Goal: Task Accomplishment & Management: Manage account settings

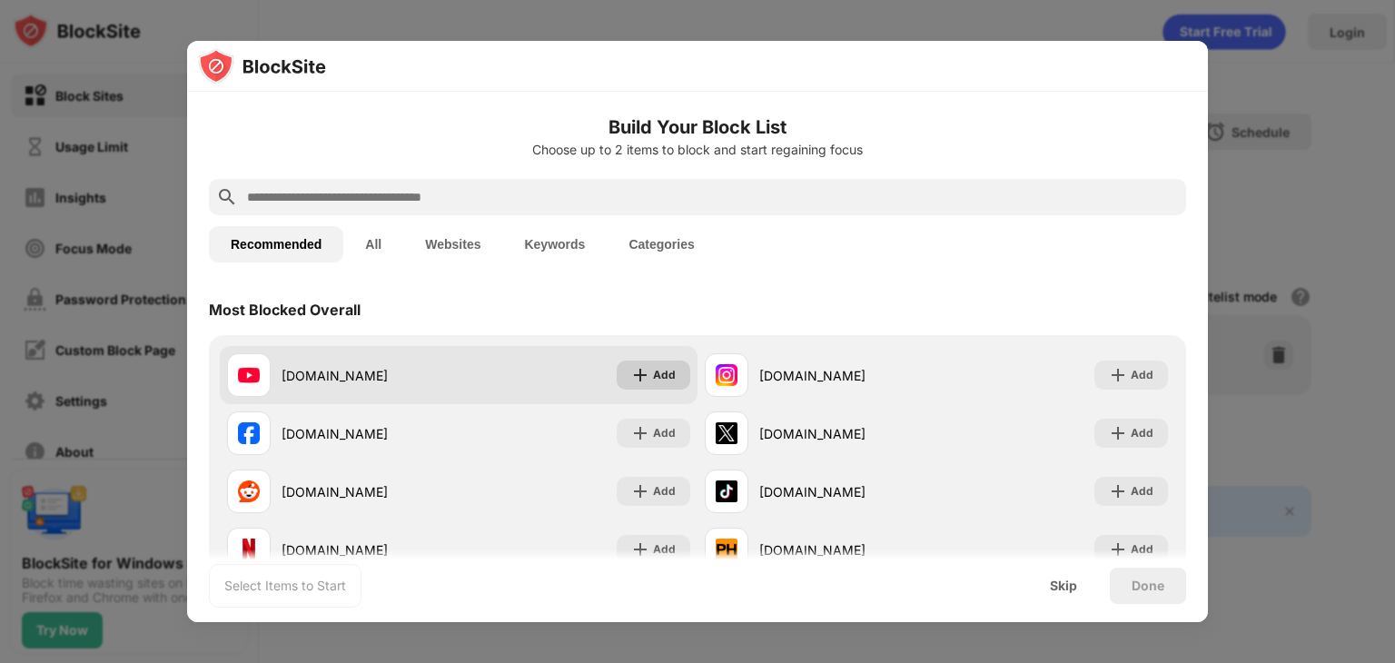
click at [657, 377] on div "Add" at bounding box center [664, 375] width 23 height 18
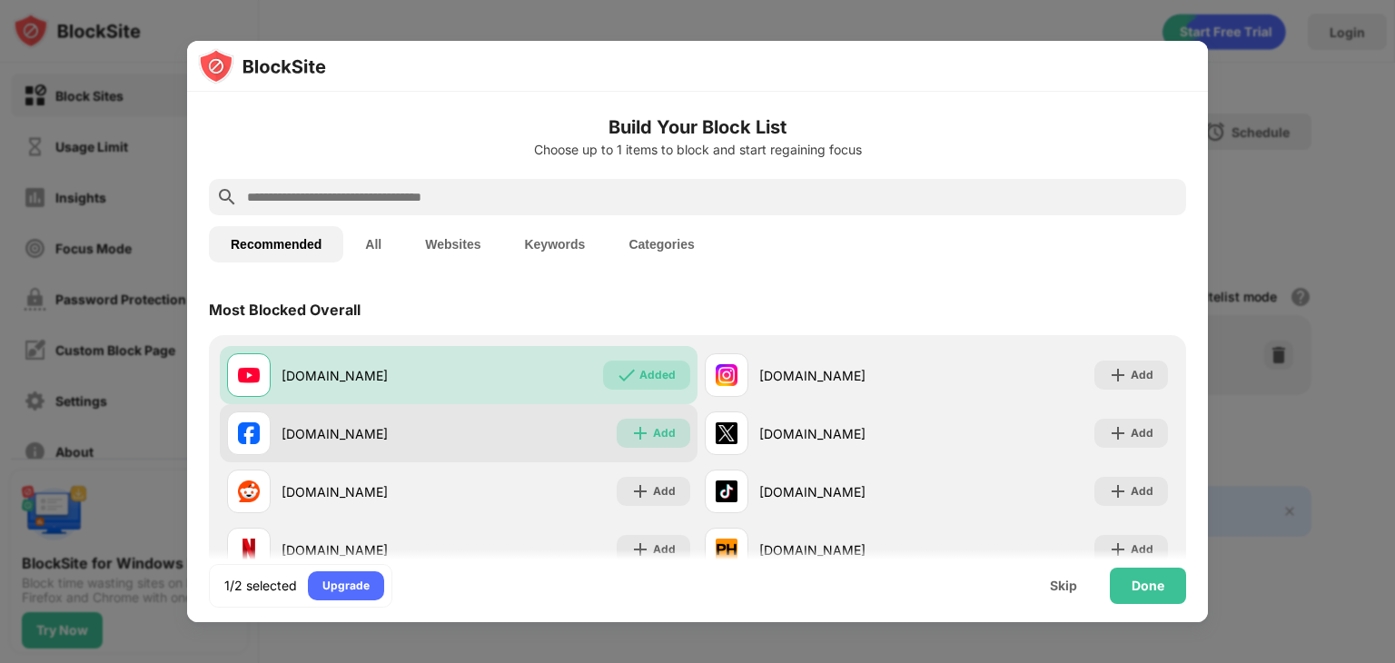
click at [653, 429] on div "Add" at bounding box center [664, 433] width 23 height 18
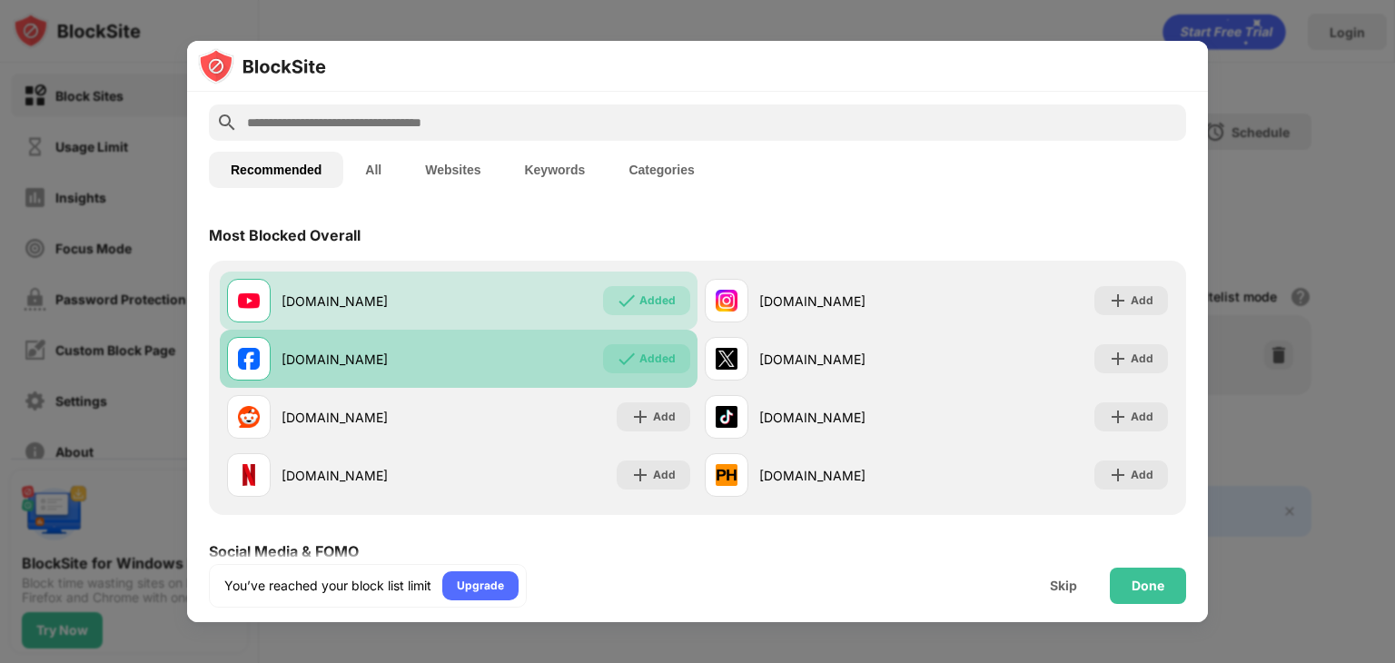
scroll to position [84, 0]
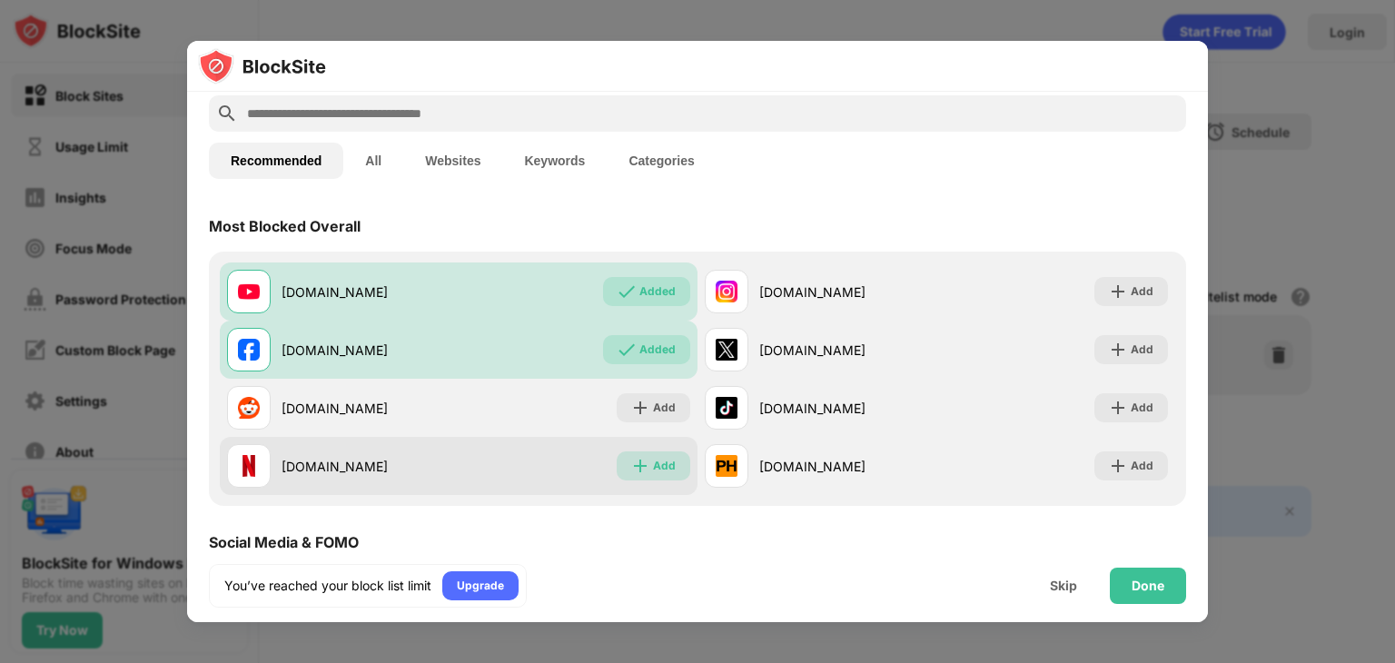
click at [640, 463] on img at bounding box center [640, 466] width 18 height 18
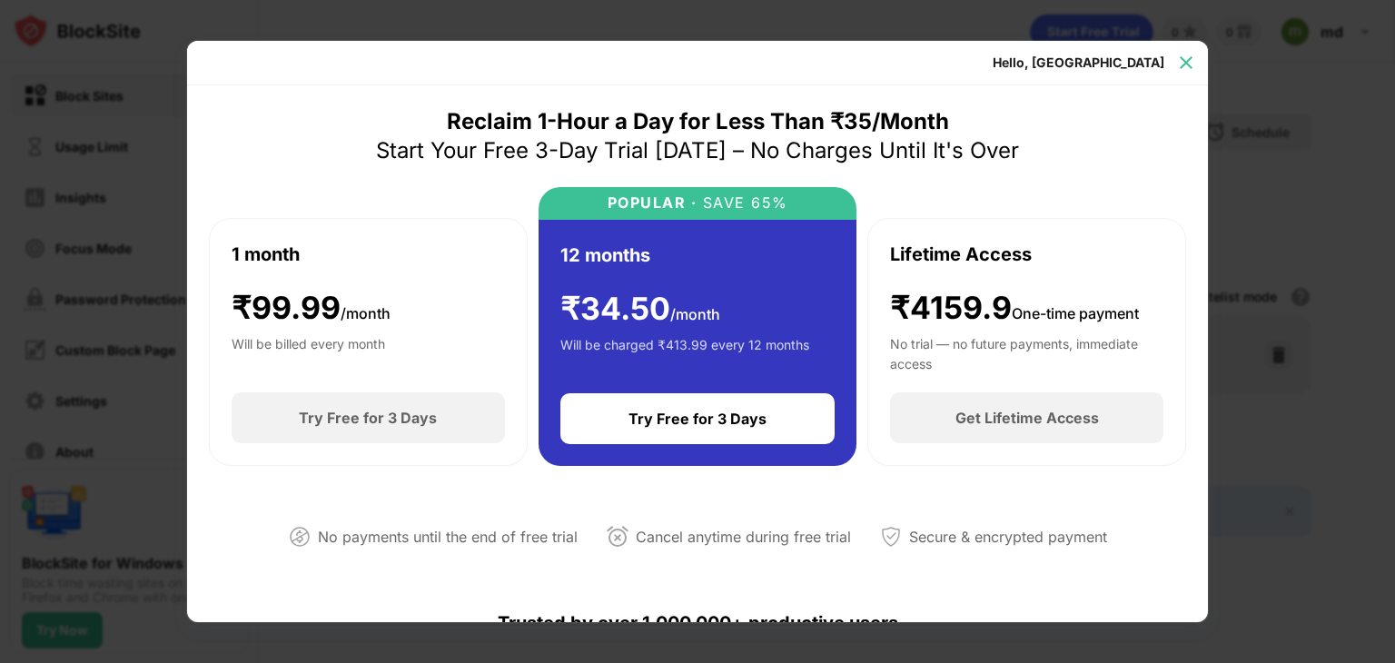
click at [1189, 66] on img at bounding box center [1186, 63] width 18 height 18
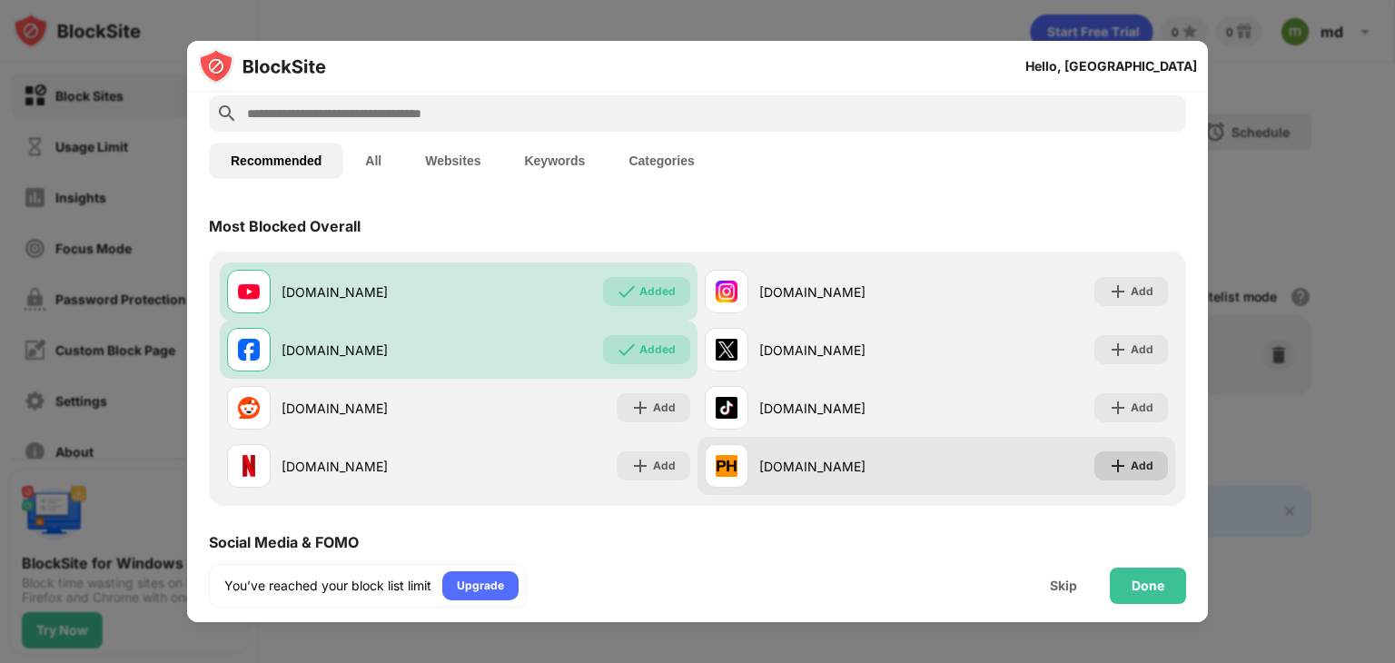
click at [1109, 472] on img at bounding box center [1118, 466] width 18 height 18
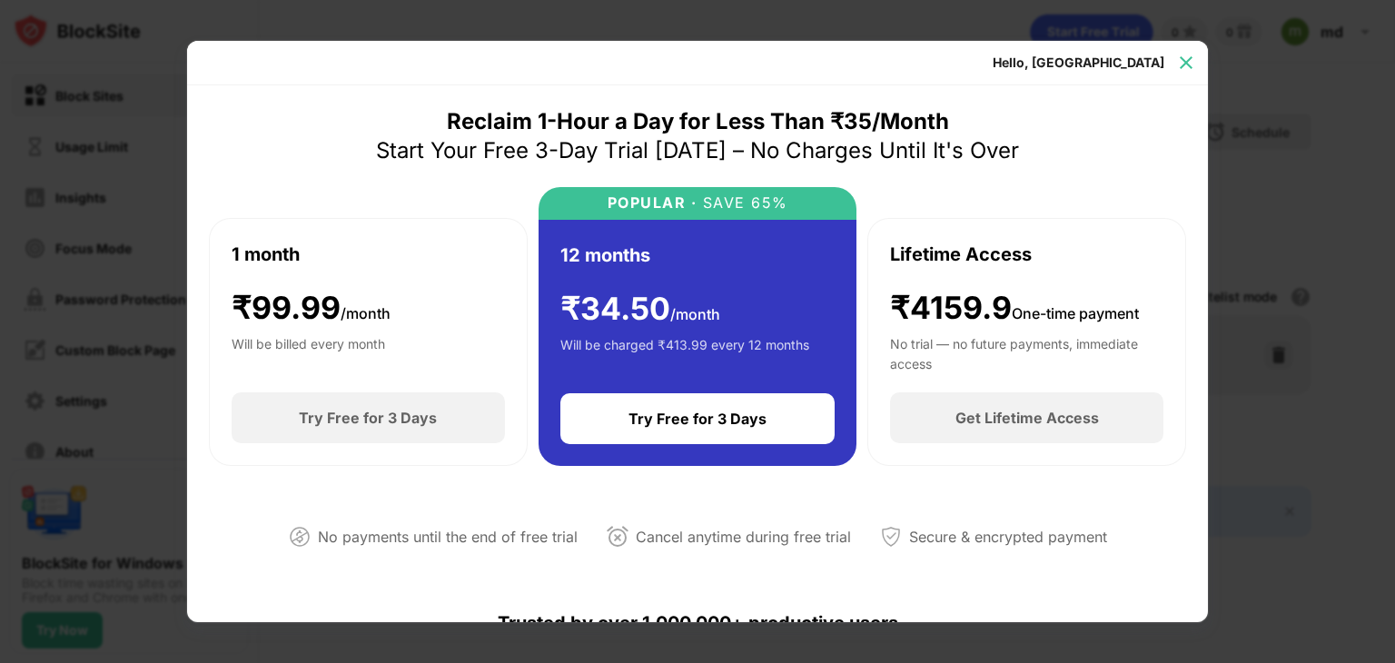
click at [1181, 58] on img at bounding box center [1186, 63] width 18 height 18
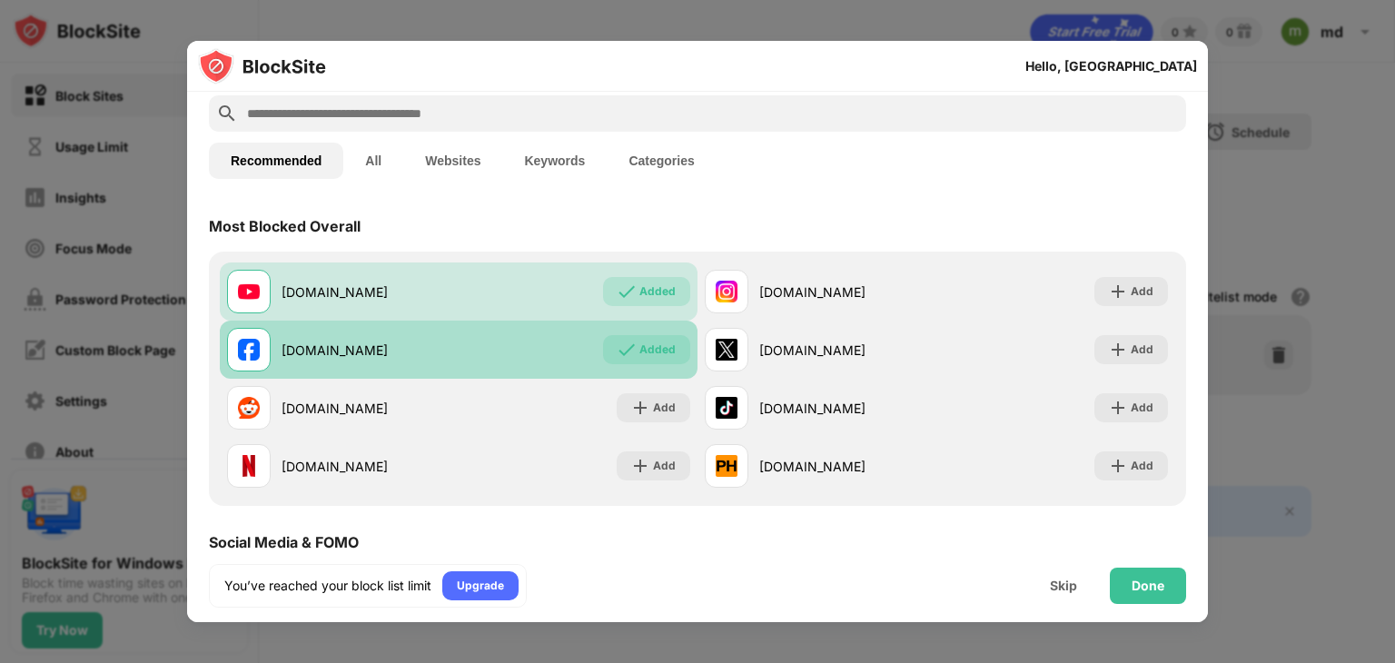
click at [618, 343] on img at bounding box center [627, 350] width 18 height 18
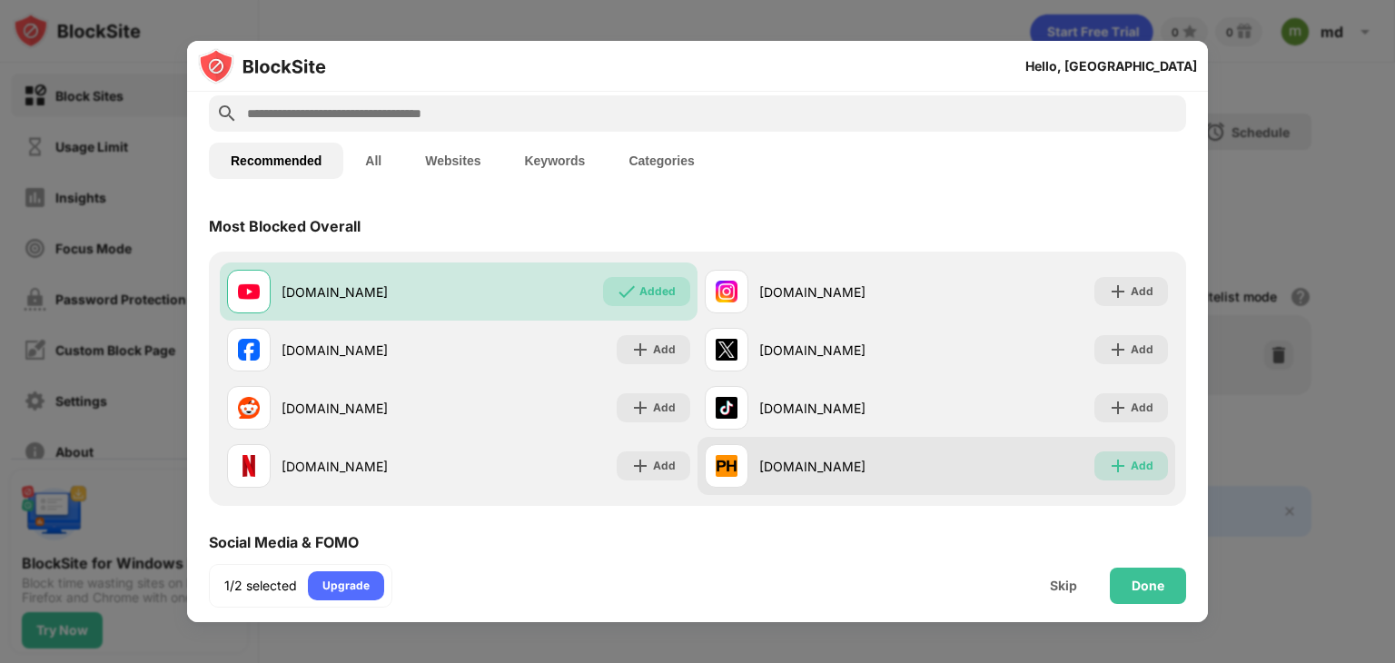
click at [1109, 460] on img at bounding box center [1118, 466] width 18 height 18
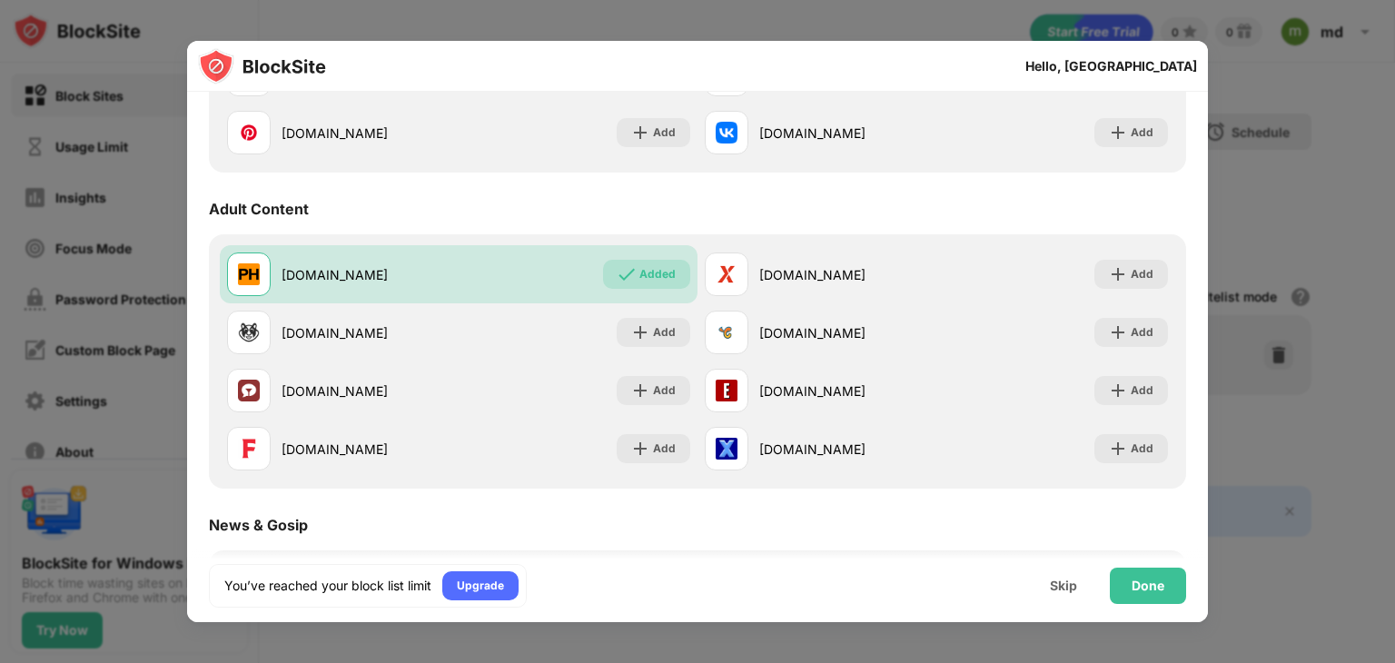
scroll to position [734, 0]
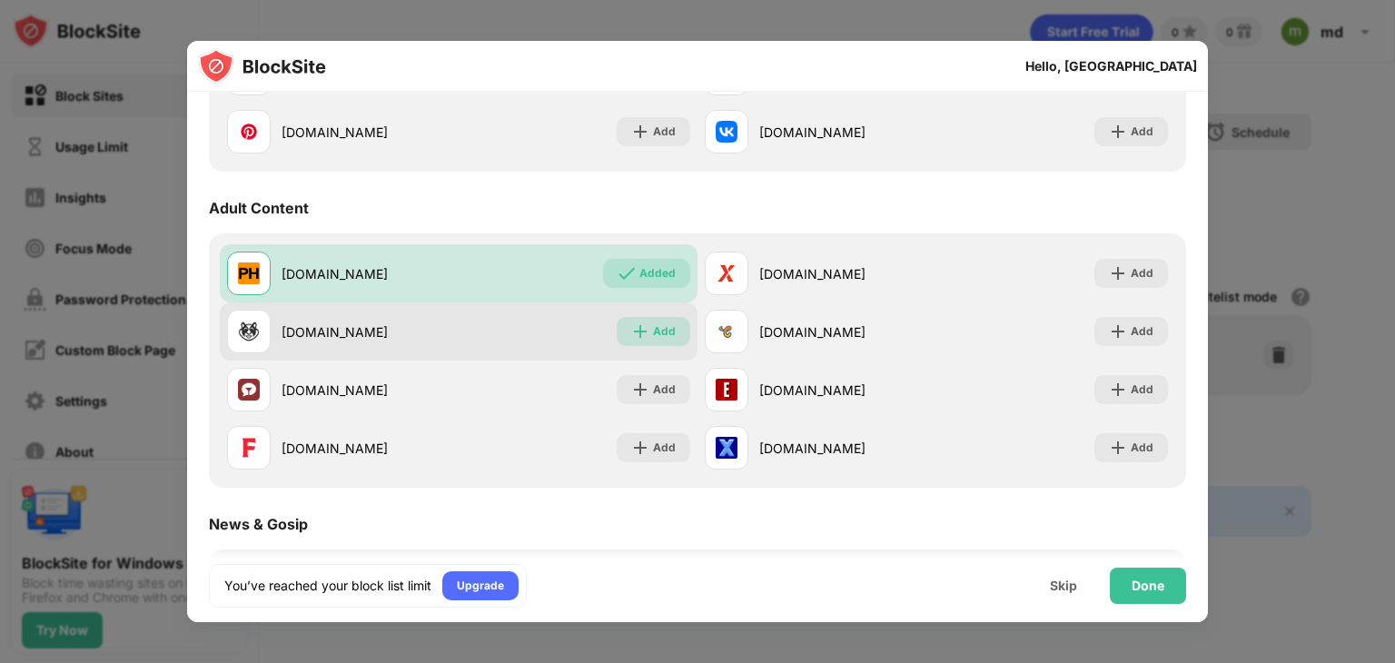
click at [639, 328] on img at bounding box center [640, 331] width 18 height 18
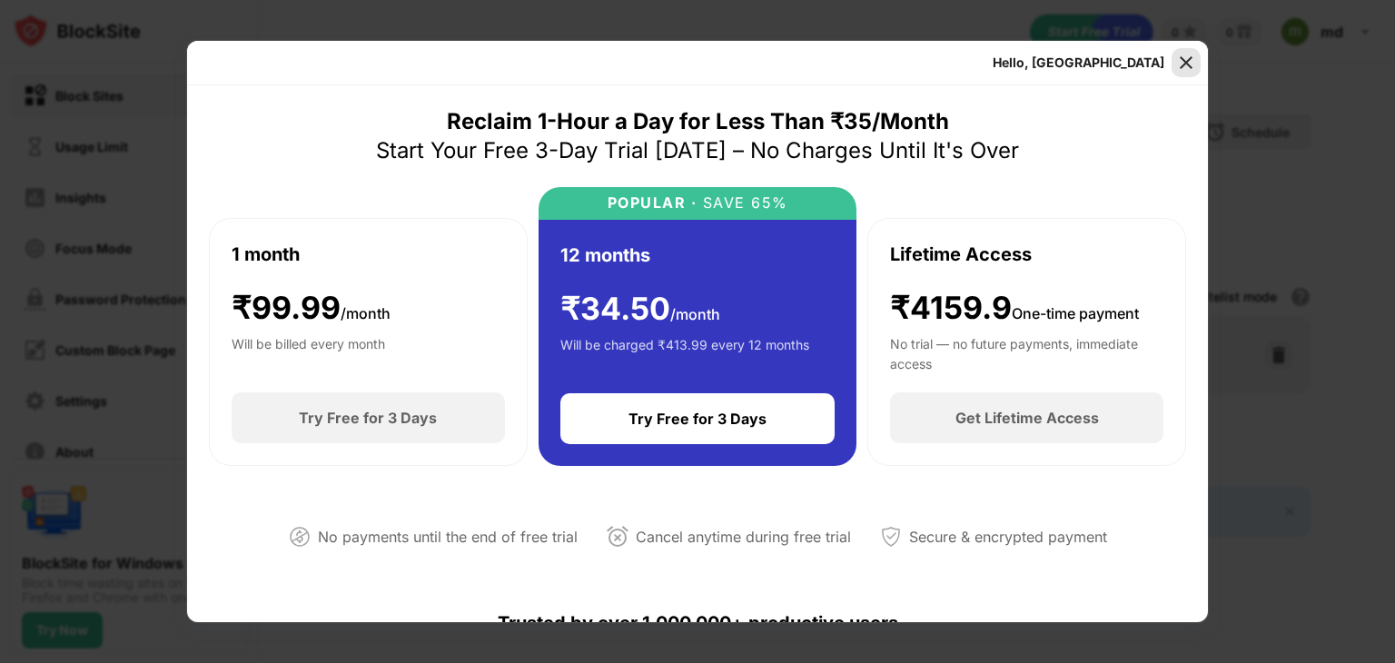
click at [1195, 70] on div at bounding box center [1185, 62] width 29 height 29
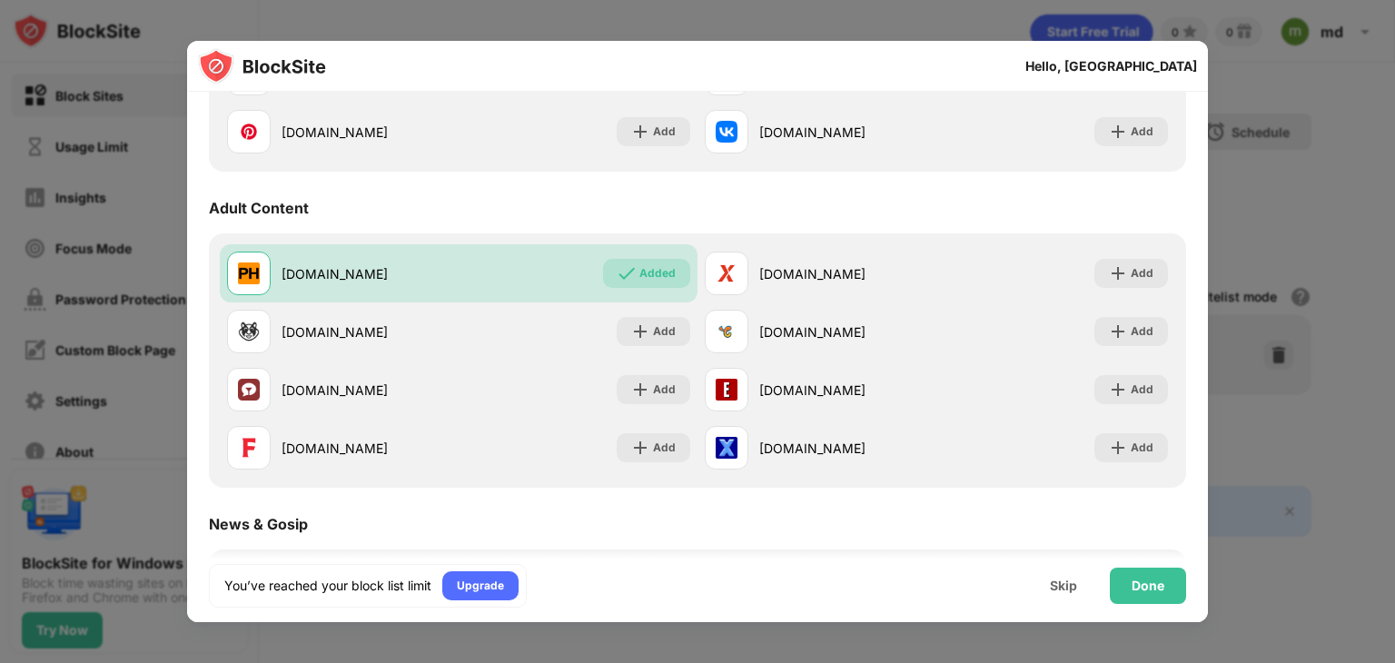
click at [697, 23] on div at bounding box center [697, 331] width 1395 height 663
click at [944, 17] on div at bounding box center [697, 331] width 1395 height 663
